Goal: Navigation & Orientation: Find specific page/section

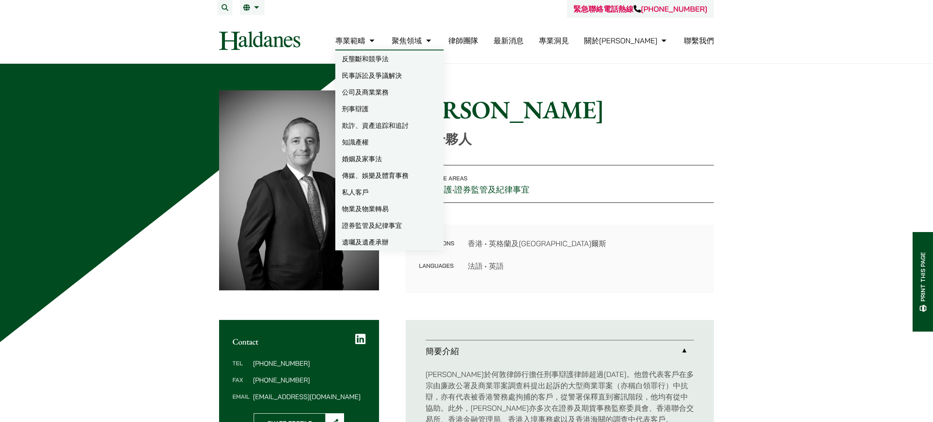
click at [377, 46] on li "專業範疇 反壟斷和競爭法 民事訴訟及爭議解決 公司及商業業務 刑事辯護 欺詐、資產追踪和追討 知識產權 婚姻及家事法 傳媒、娛樂及體育事務 私人客戶 物業及物…" at bounding box center [355, 41] width 41 height 18
click at [377, 41] on link "專業範疇" at bounding box center [355, 41] width 41 height 10
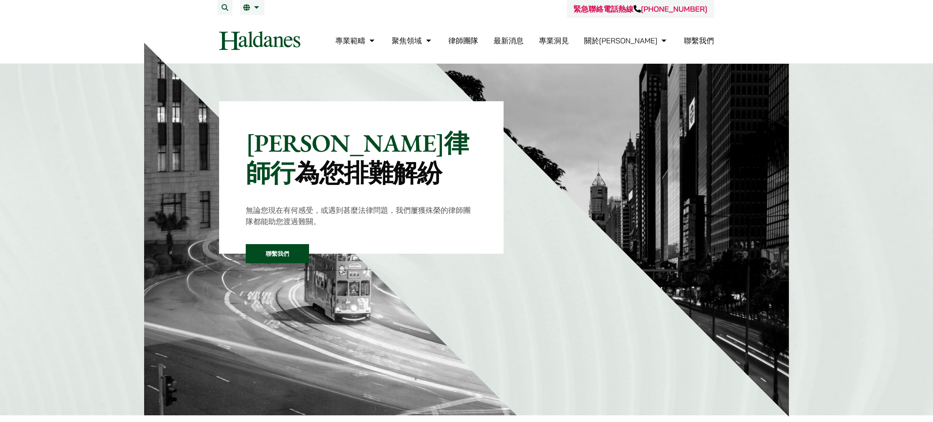
click at [478, 39] on link "律師團隊" at bounding box center [463, 41] width 30 height 10
